Goal: Navigation & Orientation: Find specific page/section

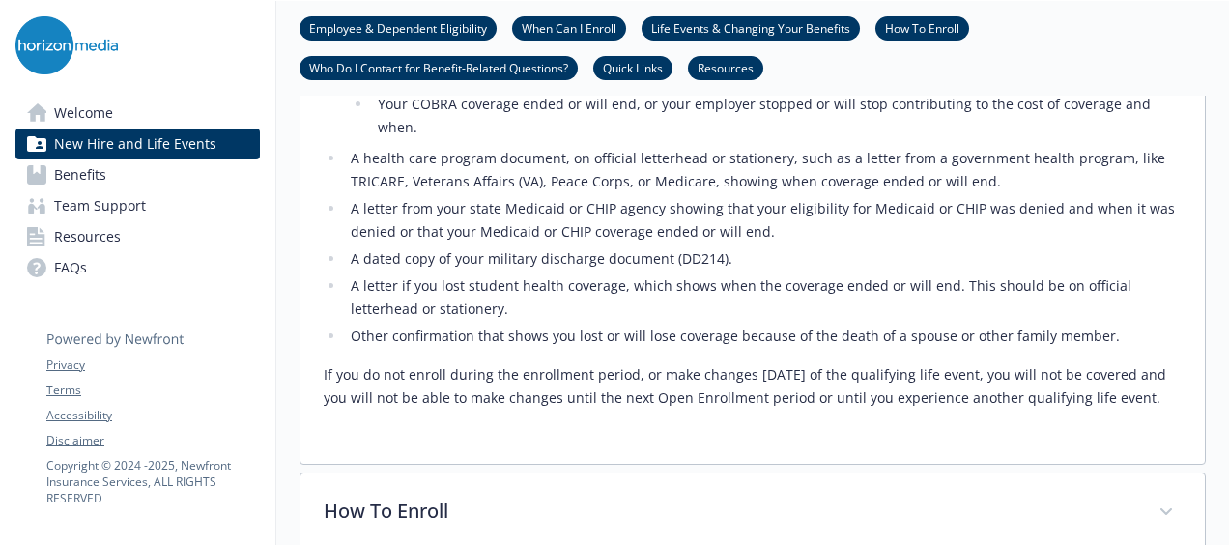
scroll to position [1637, 14]
